Goal: Transaction & Acquisition: Purchase product/service

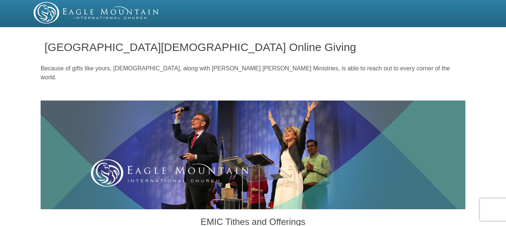
radio input "true"
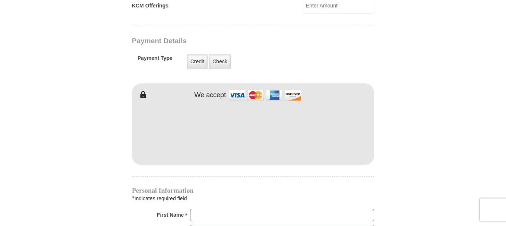
scroll to position [596, 0]
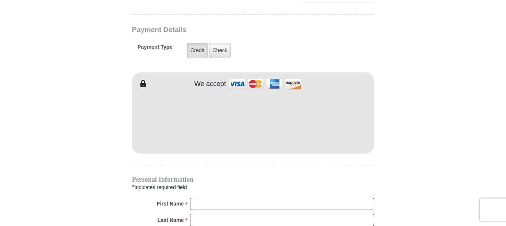
type input "200.00"
click at [196, 43] on label "Credit" at bounding box center [197, 50] width 20 height 15
click at [0, 0] on input "Credit" at bounding box center [0, 0] width 0 height 0
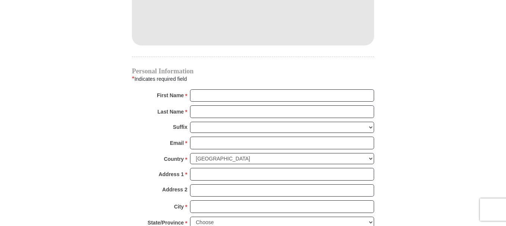
scroll to position [708, 0]
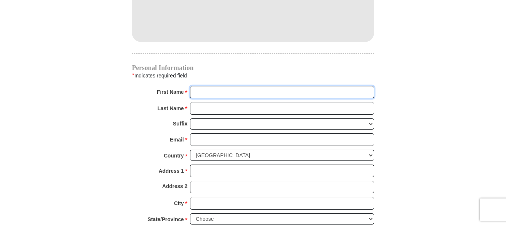
click at [238, 86] on input "First Name *" at bounding box center [282, 92] width 184 height 13
type input "Carla"
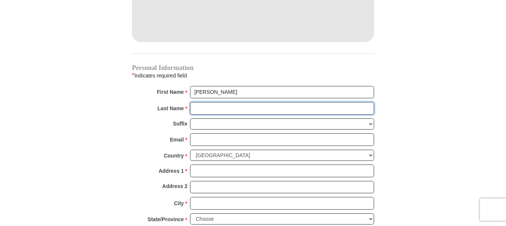
type input "Power"
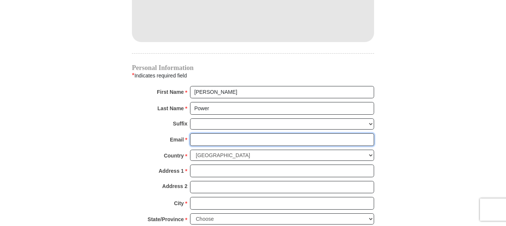
type input "cspower@eotnet.net"
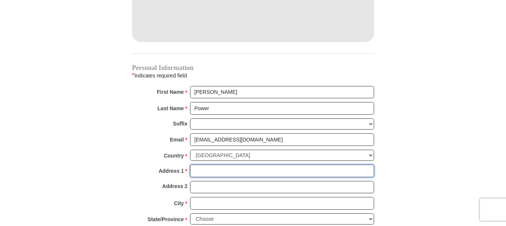
type input "P.O. Box 207"
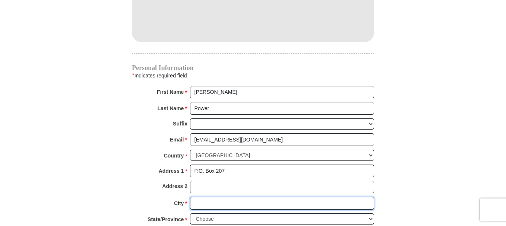
type input "Hermiston"
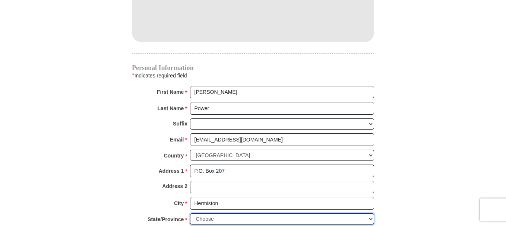
select select "OR"
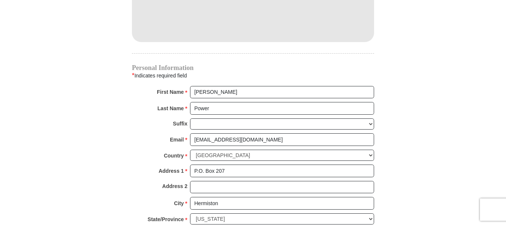
type input "97838"
type input "5415711901"
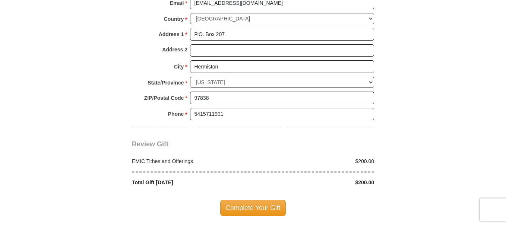
scroll to position [857, 0]
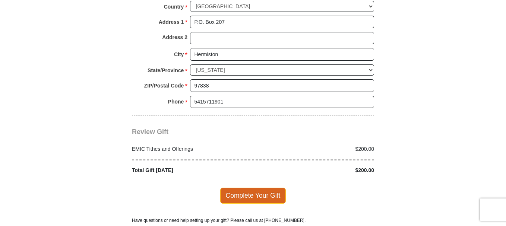
click at [245, 188] on span "Complete Your Gift" at bounding box center [253, 196] width 66 height 16
